Goal: Task Accomplishment & Management: Manage account settings

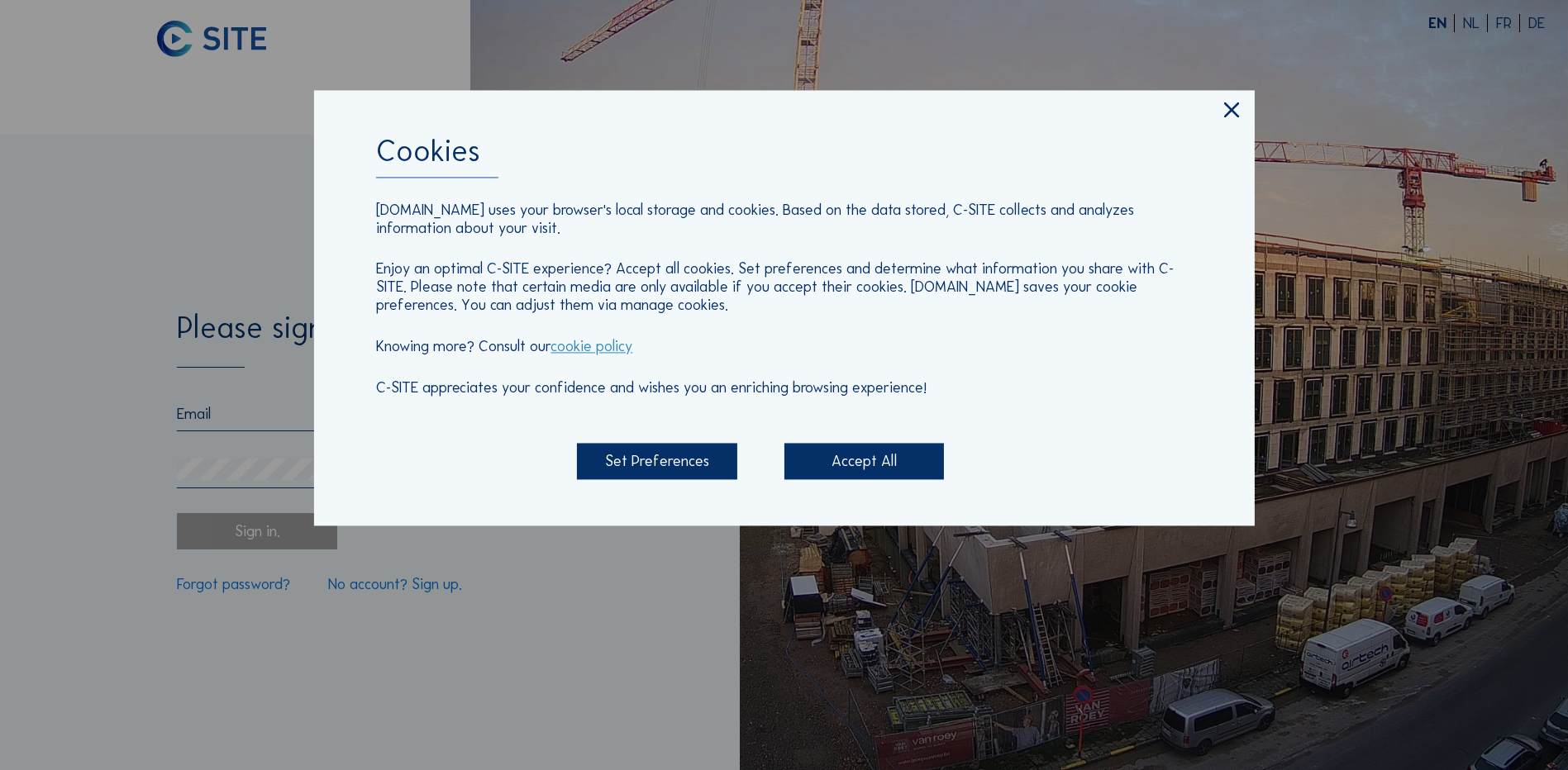
type input "[EMAIL_ADDRESS][DOMAIN_NAME]"
click at [685, 466] on div "Set Preferences" at bounding box center [657, 462] width 159 height 37
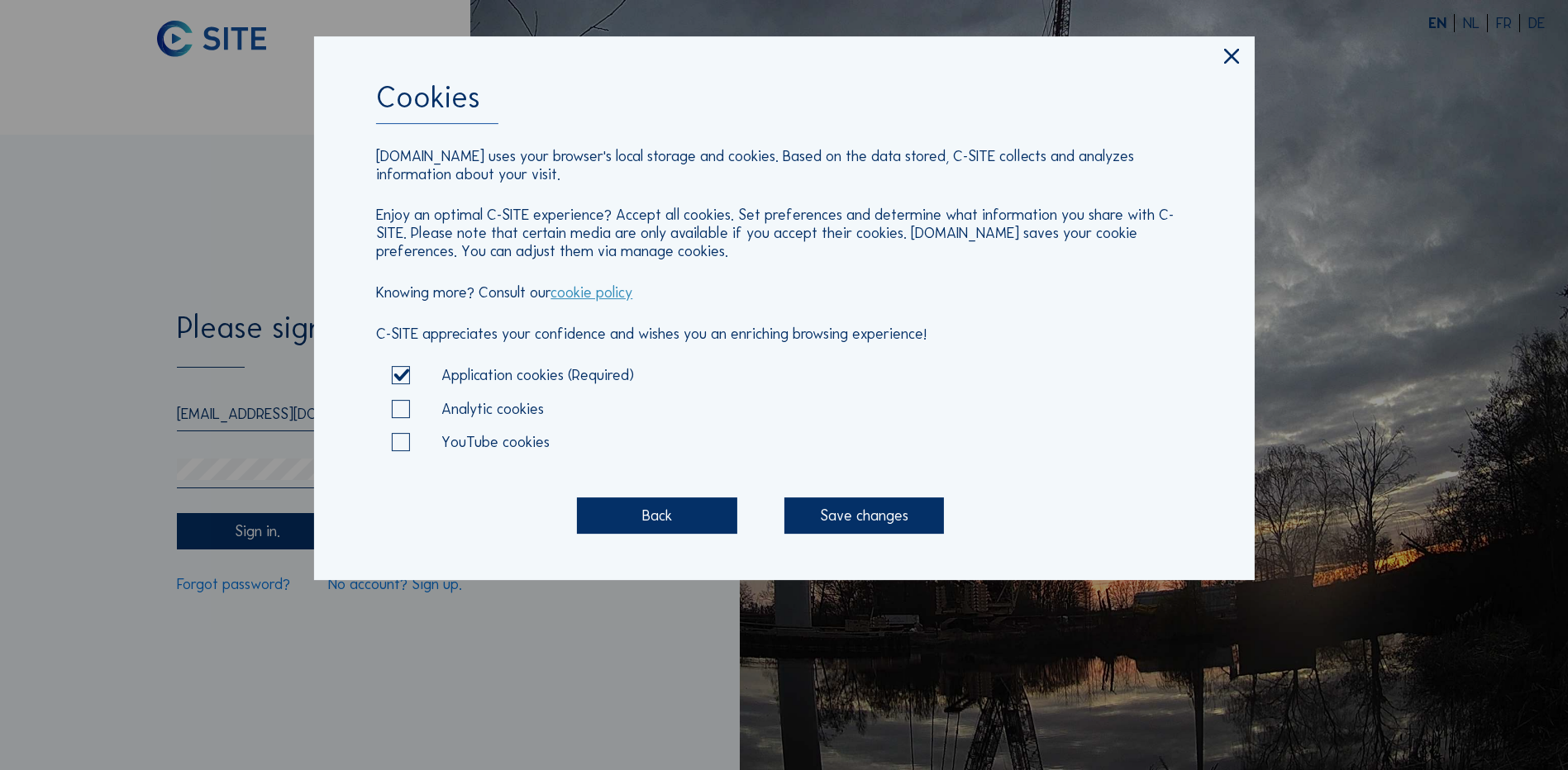
click at [833, 522] on div "Save changes" at bounding box center [864, 515] width 159 height 37
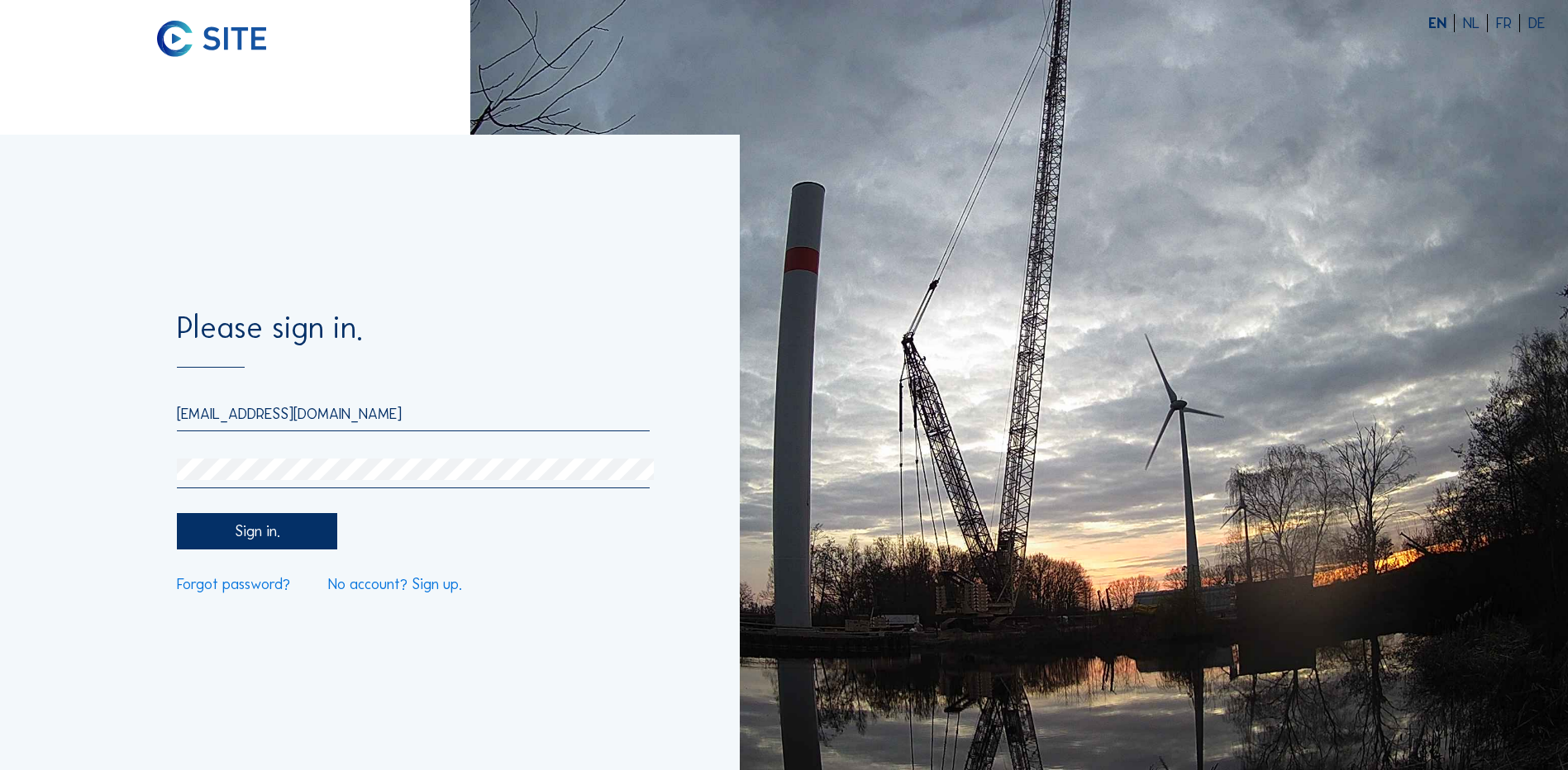
click at [283, 529] on div "Sign in." at bounding box center [257, 531] width 159 height 37
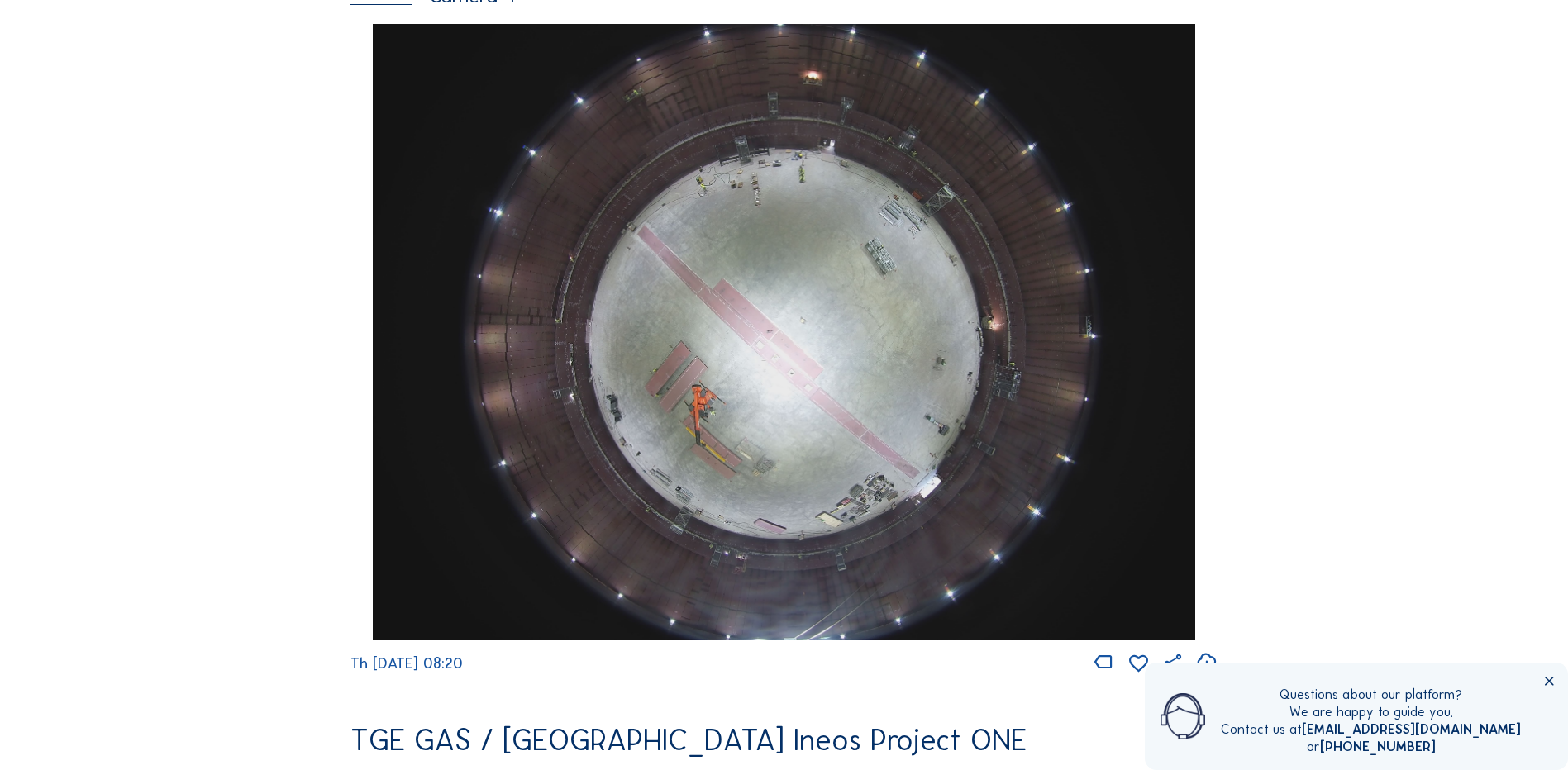
scroll to position [1570, 0]
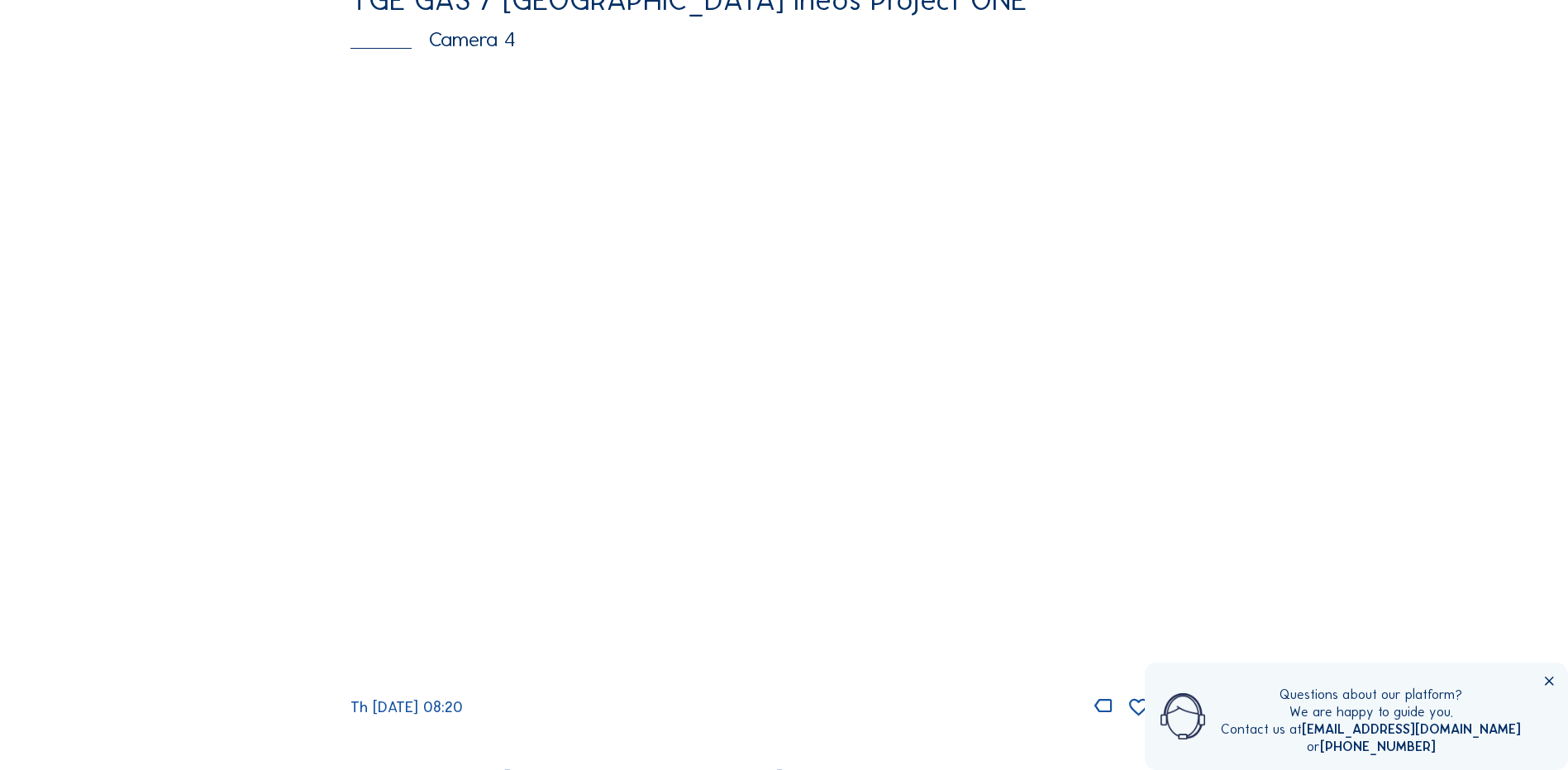
scroll to position [1488, 0]
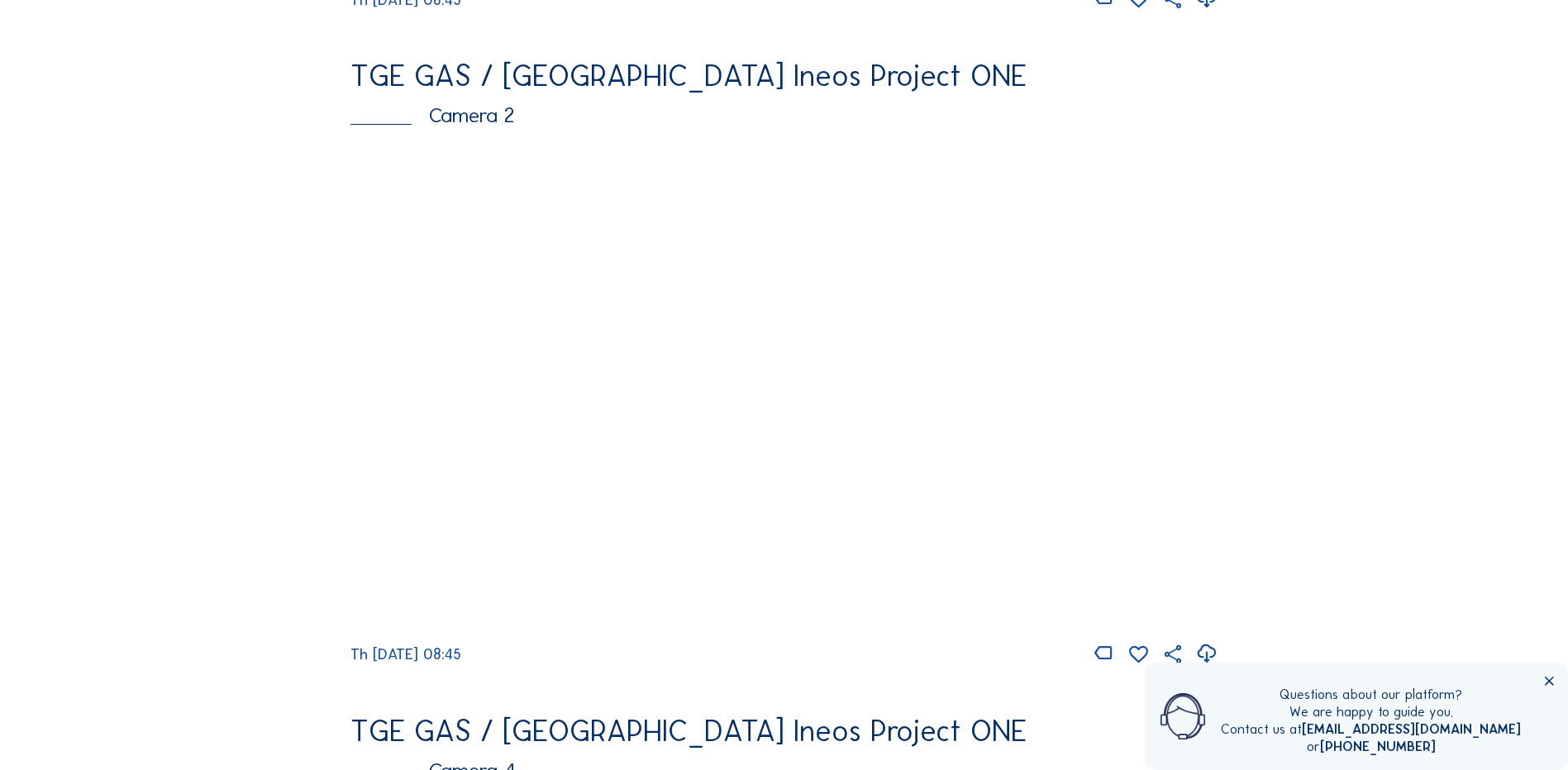
scroll to position [744, 0]
